Goal: Task Accomplishment & Management: Manage account settings

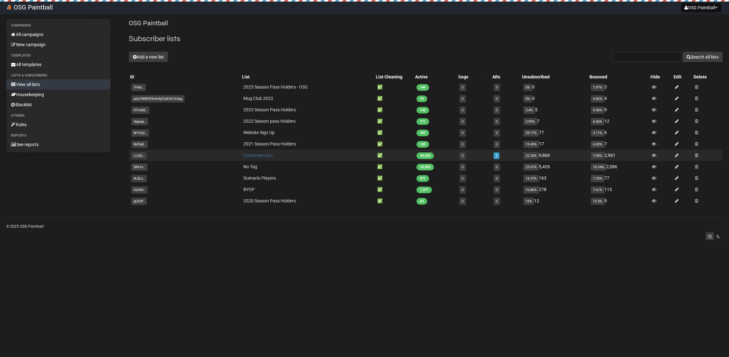
click at [264, 153] on link "Customers ALL" at bounding box center [258, 155] width 30 height 5
